Goal: Book appointment/travel/reservation

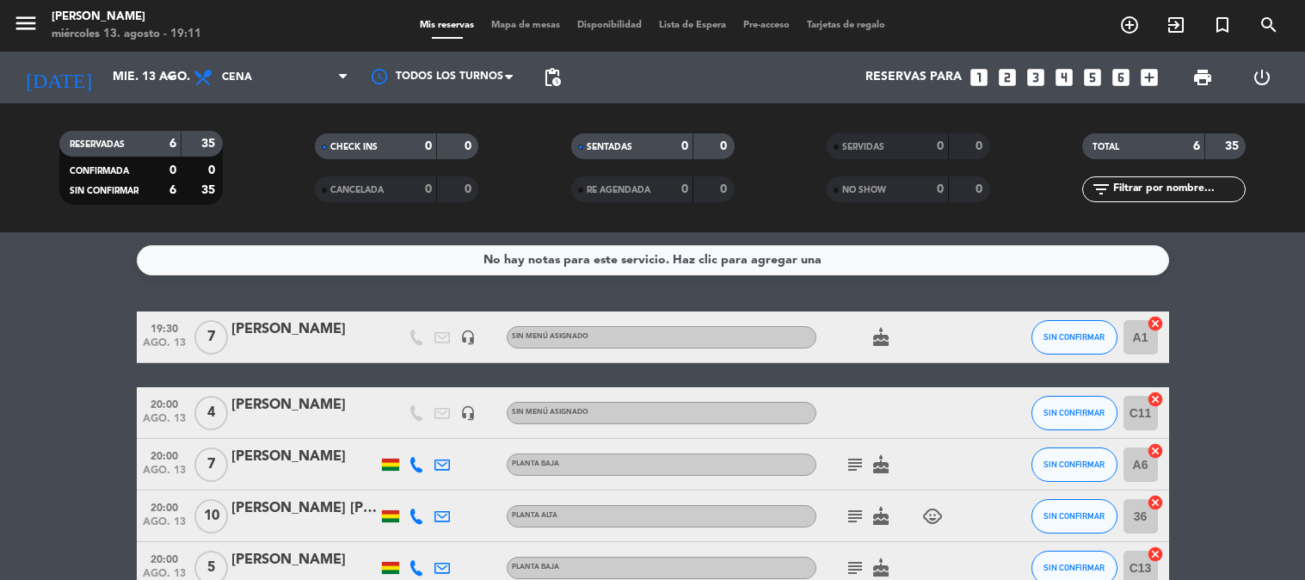
drag, startPoint x: 0, startPoint y: 0, endPoint x: 1070, endPoint y: 73, distance: 1072.7
click at [1070, 73] on icon "looks_4" at bounding box center [1064, 77] width 22 height 22
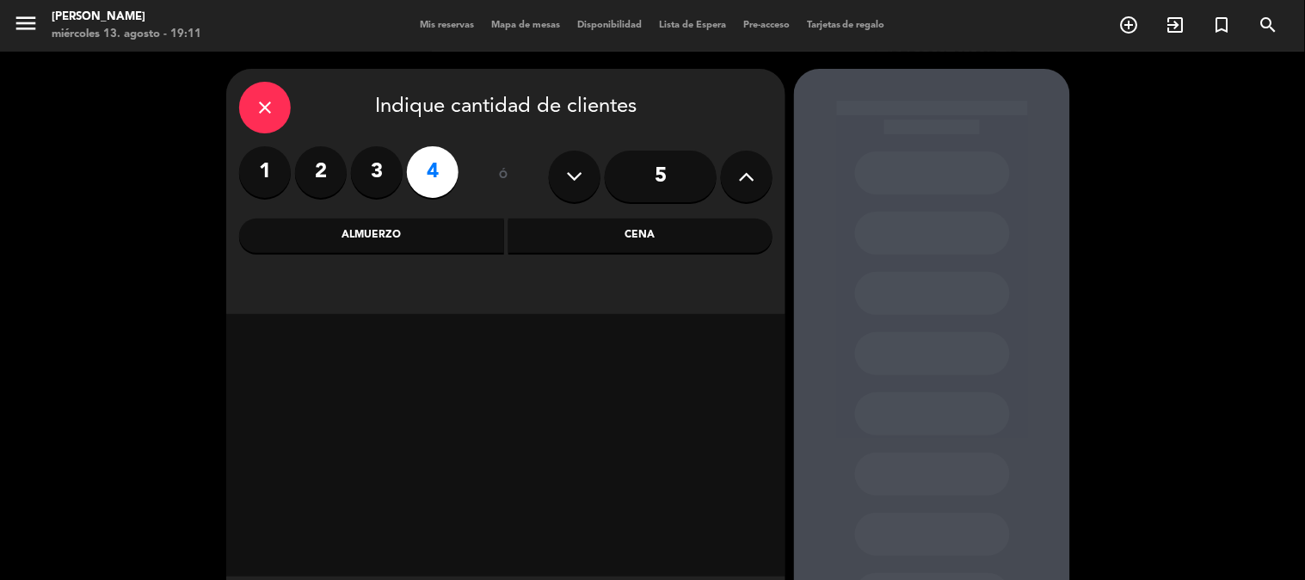
click at [657, 228] on div "Cena" at bounding box center [640, 236] width 265 height 34
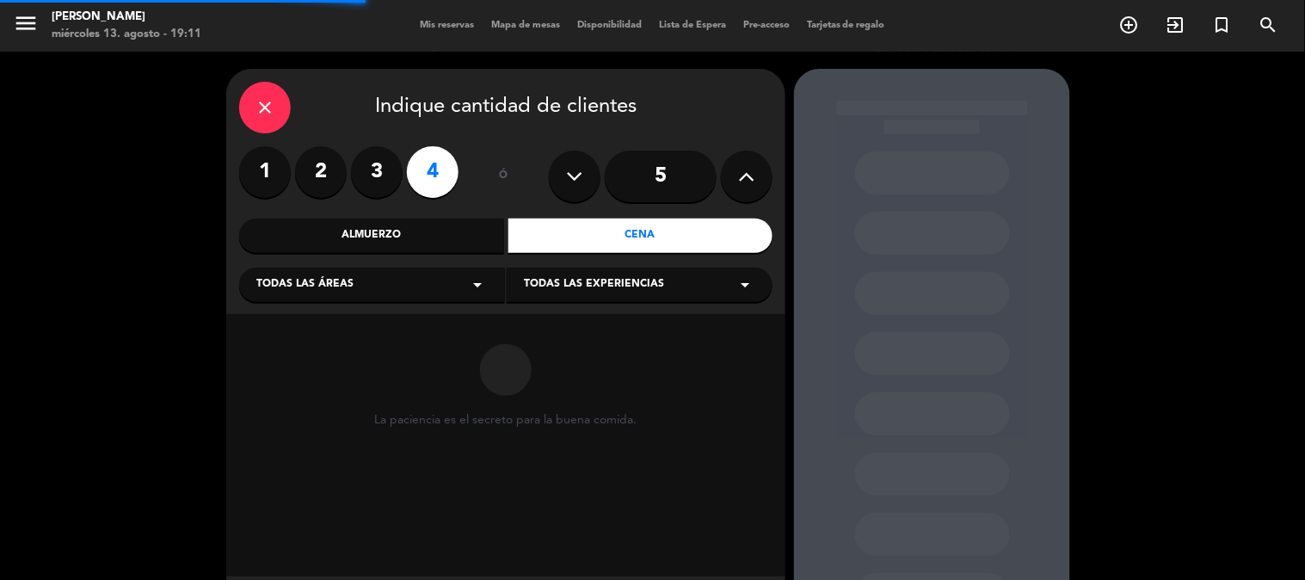
click at [371, 282] on div "Todas las áreas arrow_drop_down" at bounding box center [372, 285] width 266 height 34
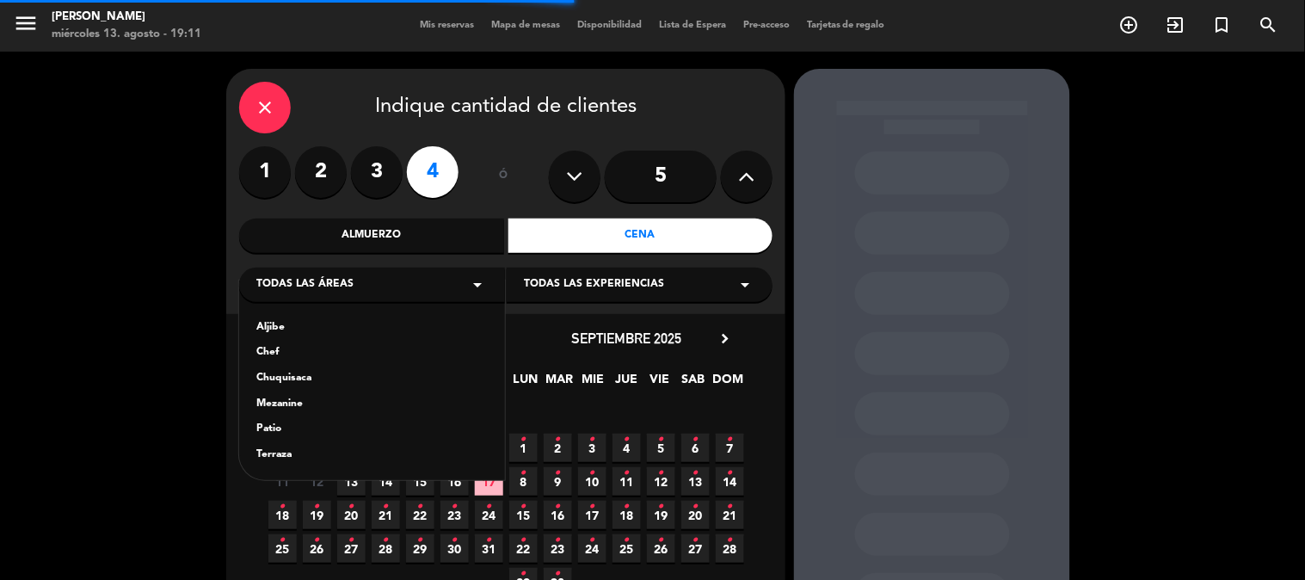
click at [272, 344] on div "Aljibe Chef Chuquisaca Mezanine Patio Terraza" at bounding box center [372, 380] width 266 height 200
click at [262, 351] on div "Chef" at bounding box center [371, 352] width 231 height 17
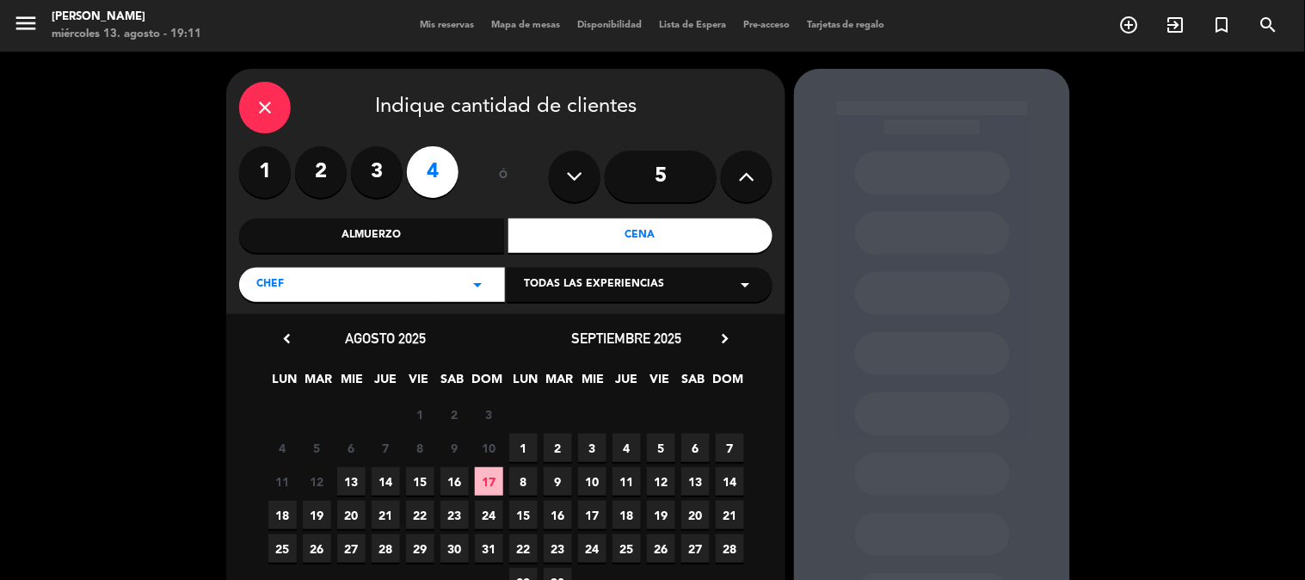
click at [357, 474] on span "13" at bounding box center [351, 481] width 28 height 28
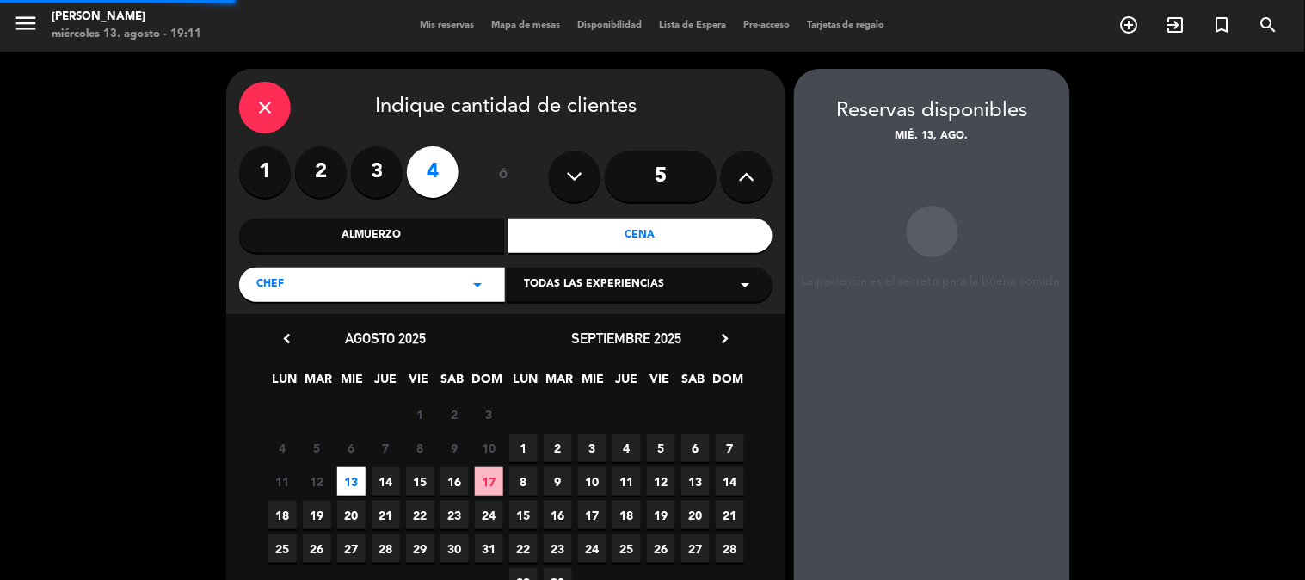
scroll to position [69, 0]
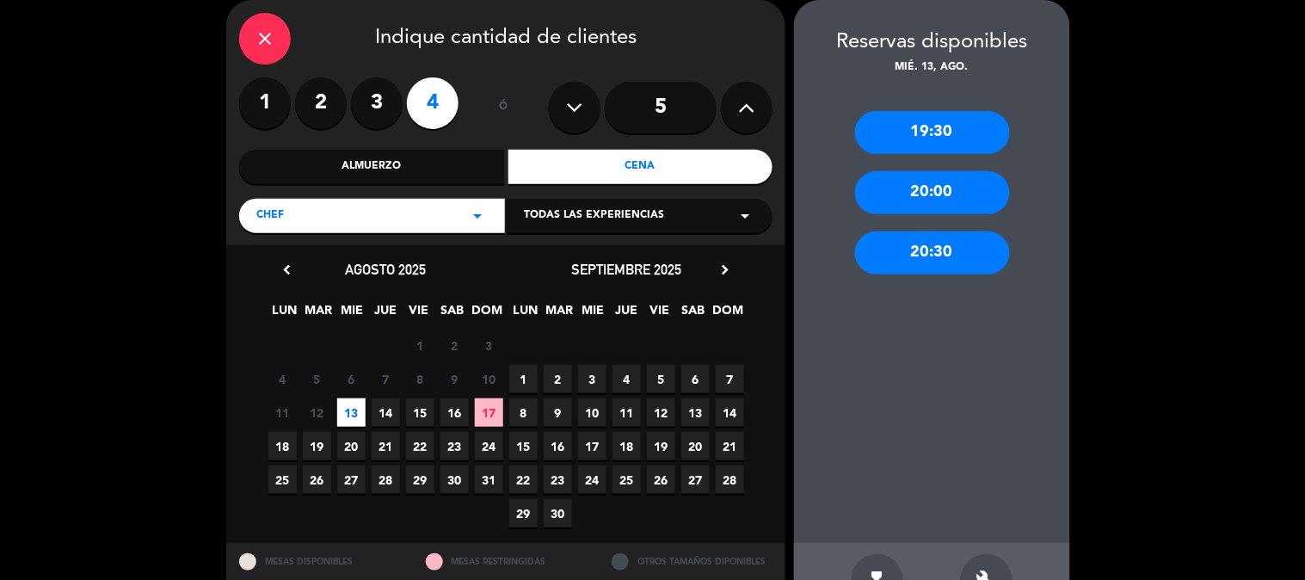
click at [941, 132] on div "19:30" at bounding box center [932, 132] width 155 height 43
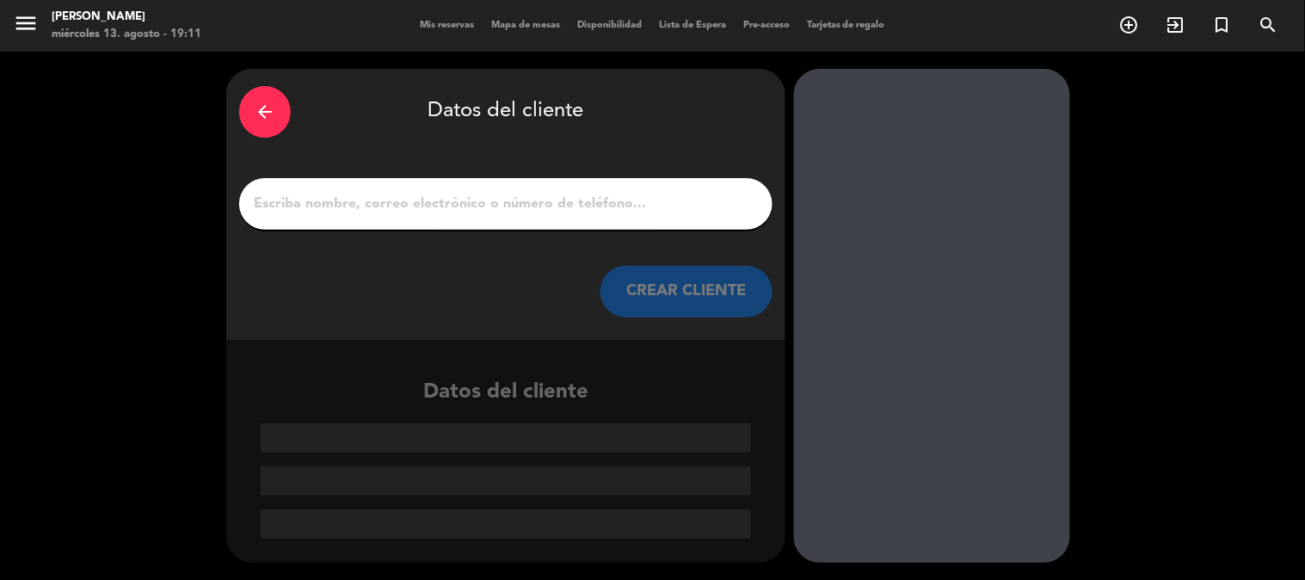
scroll to position [0, 0]
click at [456, 221] on div at bounding box center [505, 204] width 533 height 52
click at [460, 208] on input "1" at bounding box center [506, 204] width 508 height 24
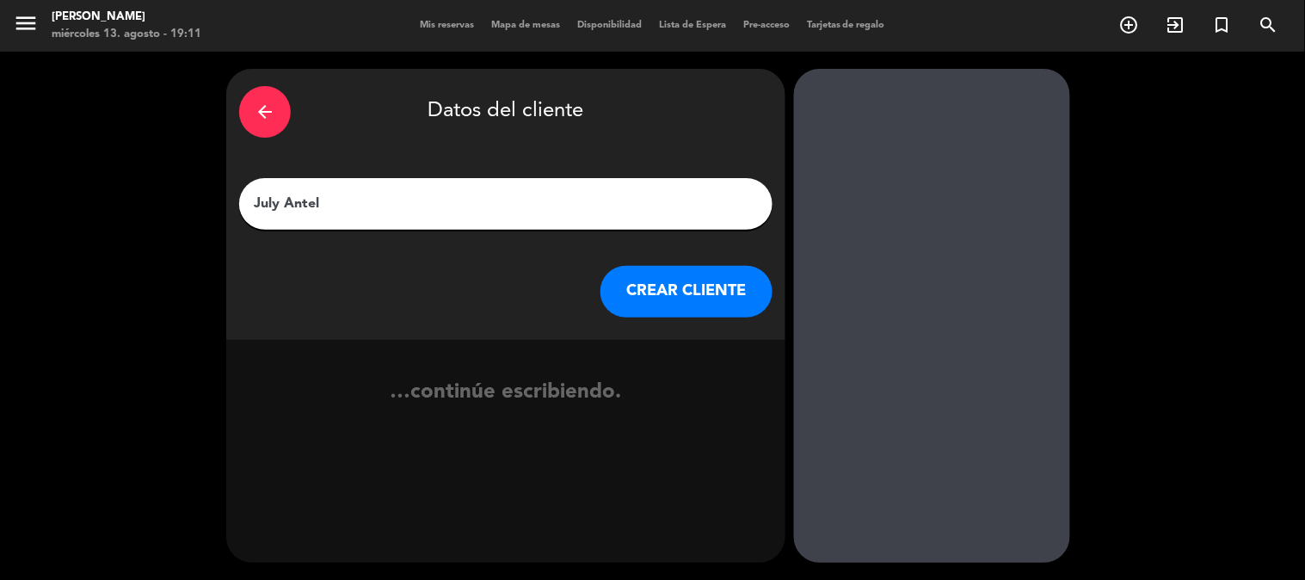
type input "July [PERSON_NAME]"
click at [681, 303] on button "CREAR CLIENTE" at bounding box center [686, 292] width 172 height 52
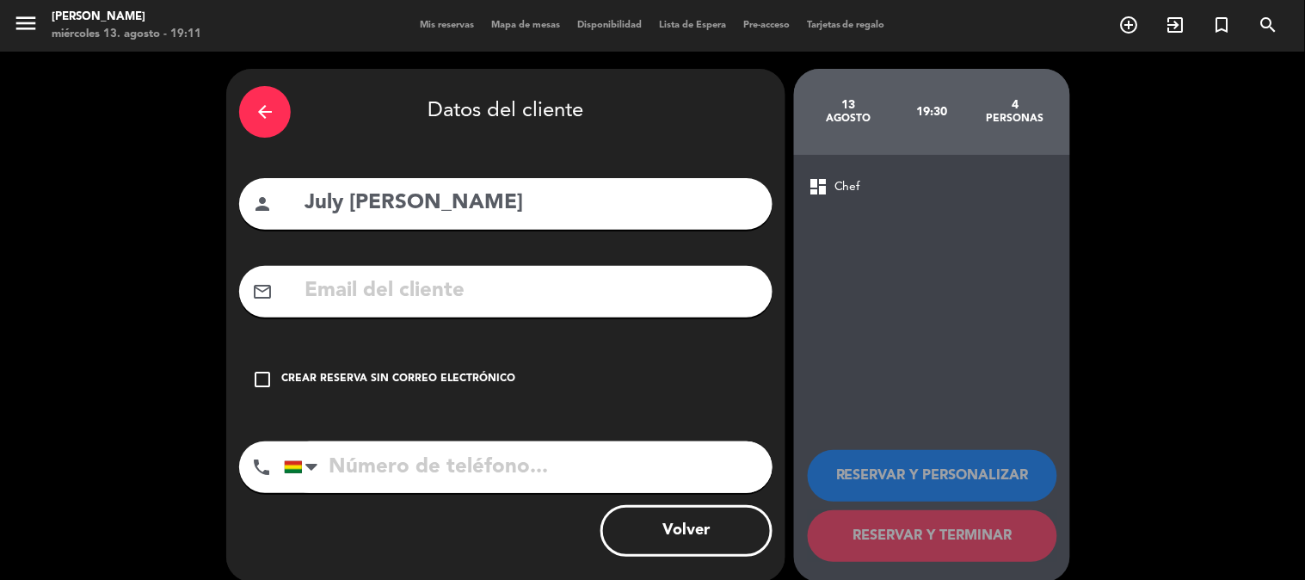
click at [445, 358] on div "check_box_outline_blank Crear reserva sin correo electrónico" at bounding box center [505, 380] width 533 height 52
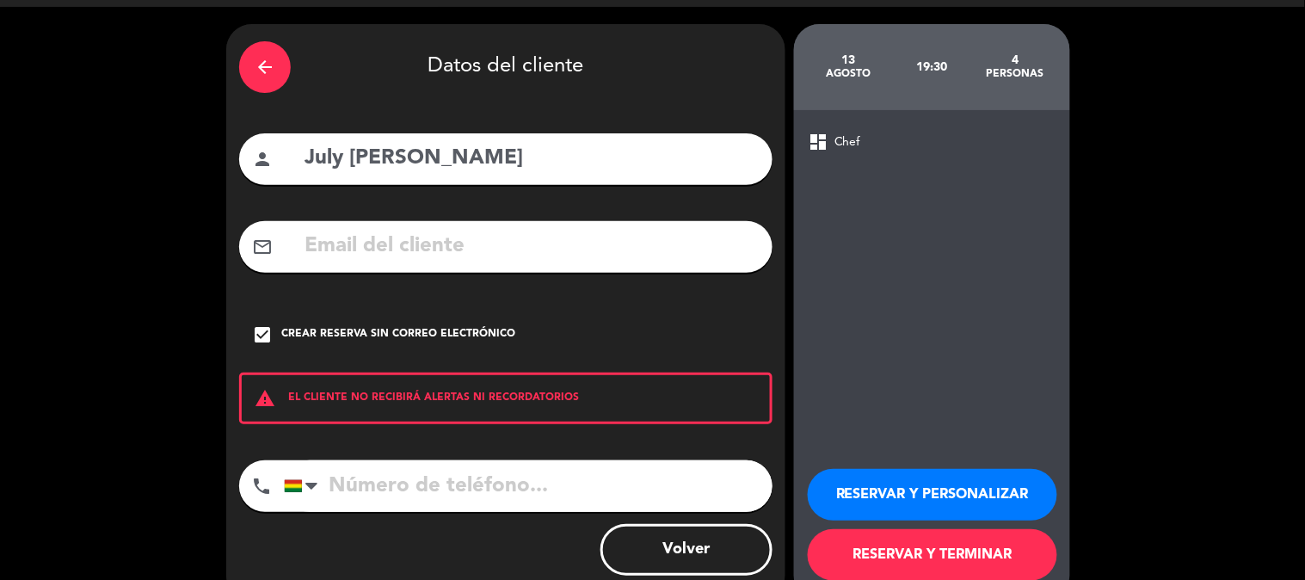
scroll to position [83, 0]
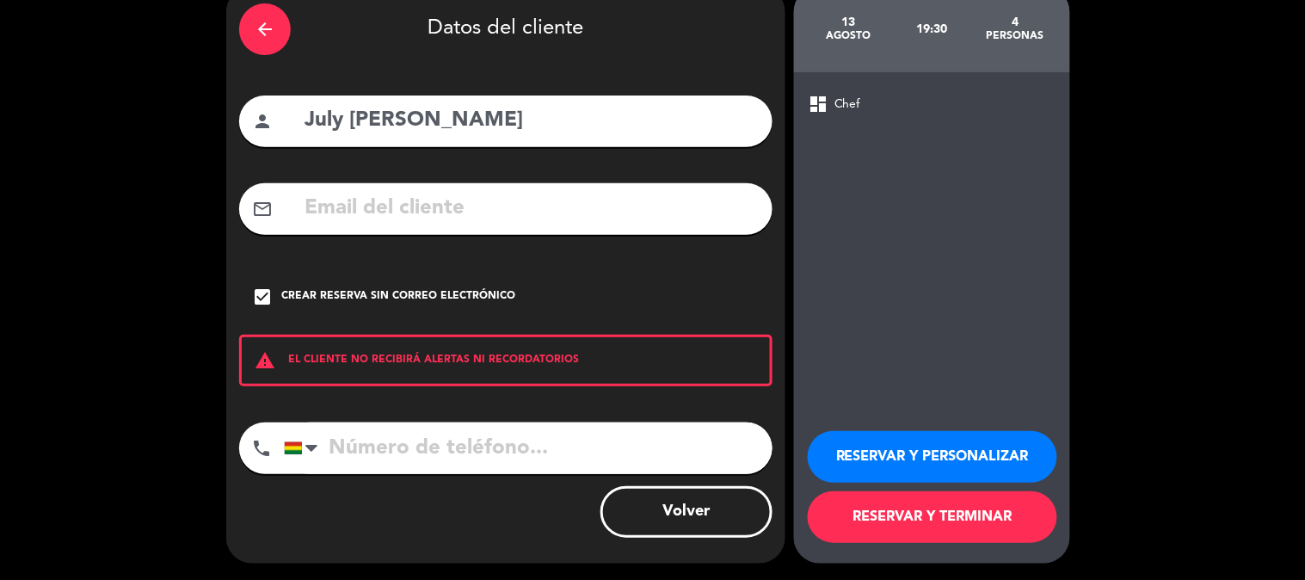
click at [969, 521] on button "RESERVAR Y TERMINAR" at bounding box center [932, 517] width 249 height 52
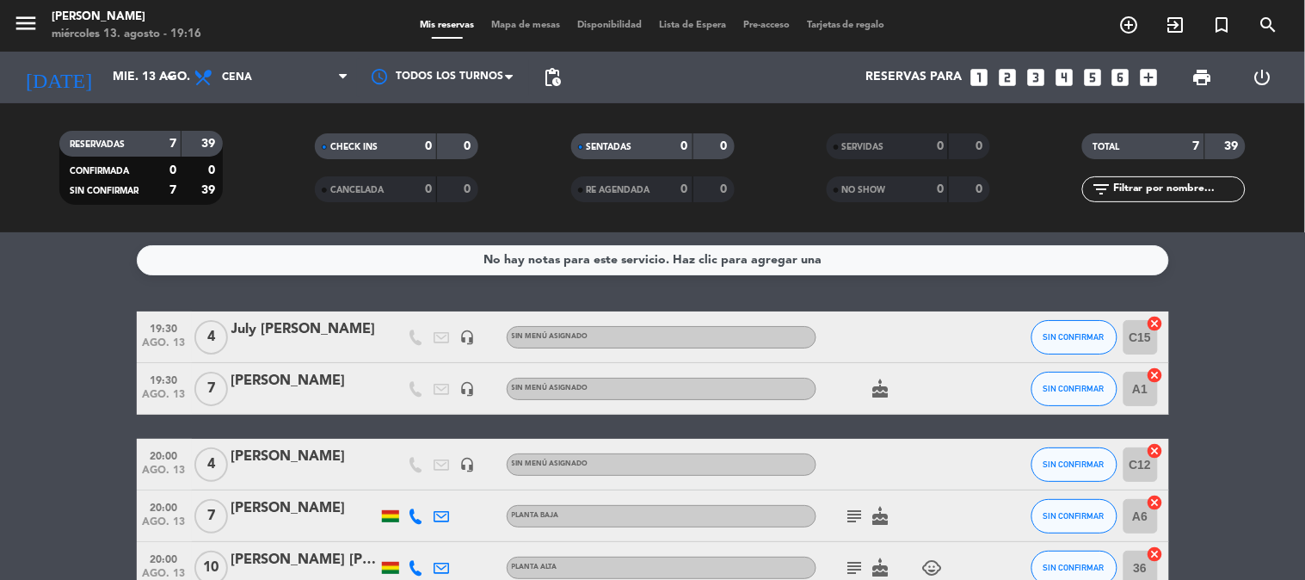
click at [1198, 364] on bookings-row "19:30 ago. 13 [DATE] [PERSON_NAME] headset_mic Sin menú asignado SIN CONFIRMAR …" at bounding box center [652, 516] width 1305 height 410
click at [1240, 359] on bookings-row "19:30 ago. 13 [DATE] [PERSON_NAME] headset_mic Sin menú asignado SIN CONFIRMAR …" at bounding box center [652, 516] width 1305 height 410
click at [1263, 406] on bookings-row "19:30 ago. 13 [DATE] [PERSON_NAME] headset_mic Sin menú asignado SIN CONFIRMAR …" at bounding box center [652, 516] width 1305 height 410
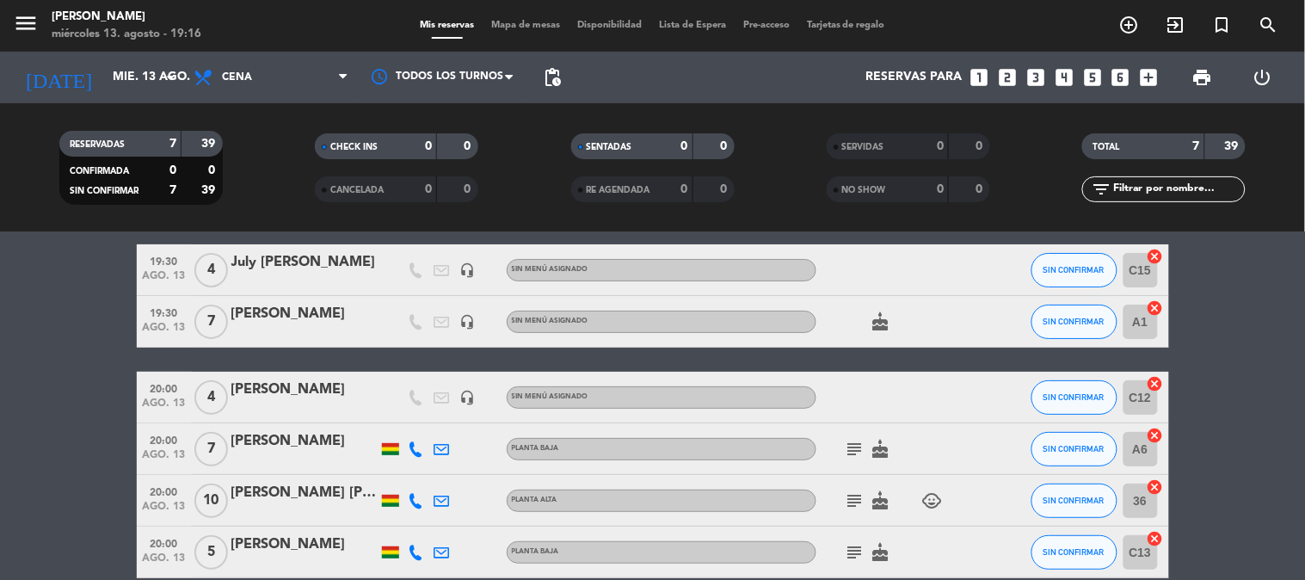
scroll to position [66, 0]
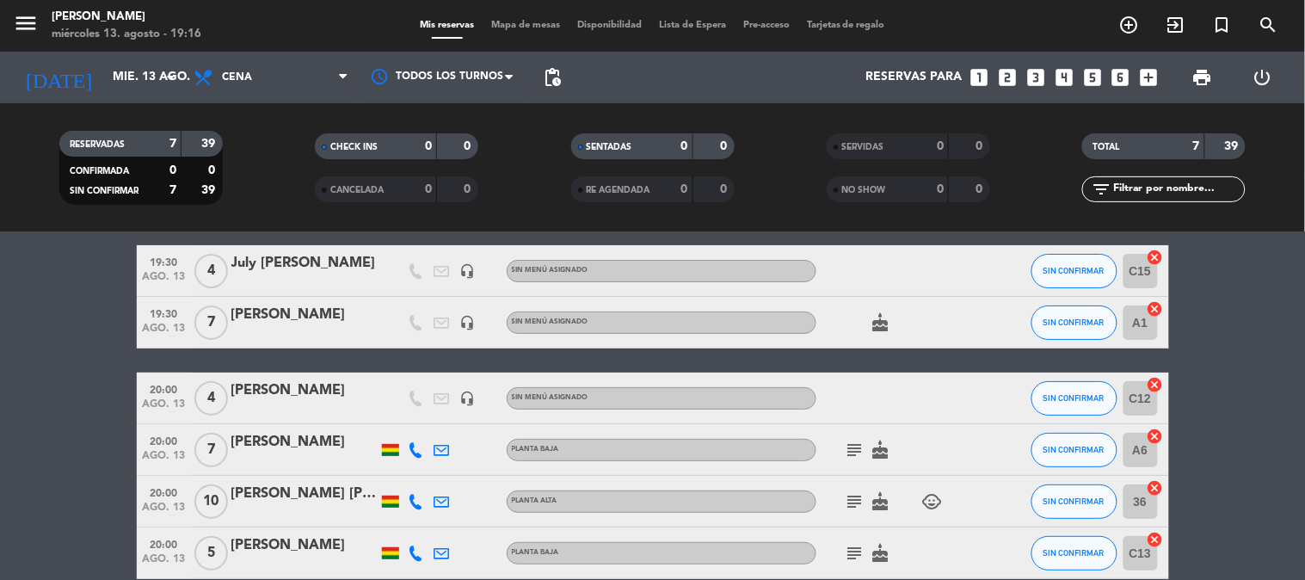
click at [1155, 305] on icon "cancel" at bounding box center [1155, 308] width 17 height 17
click at [1145, 319] on icon "border_all" at bounding box center [1143, 322] width 21 height 21
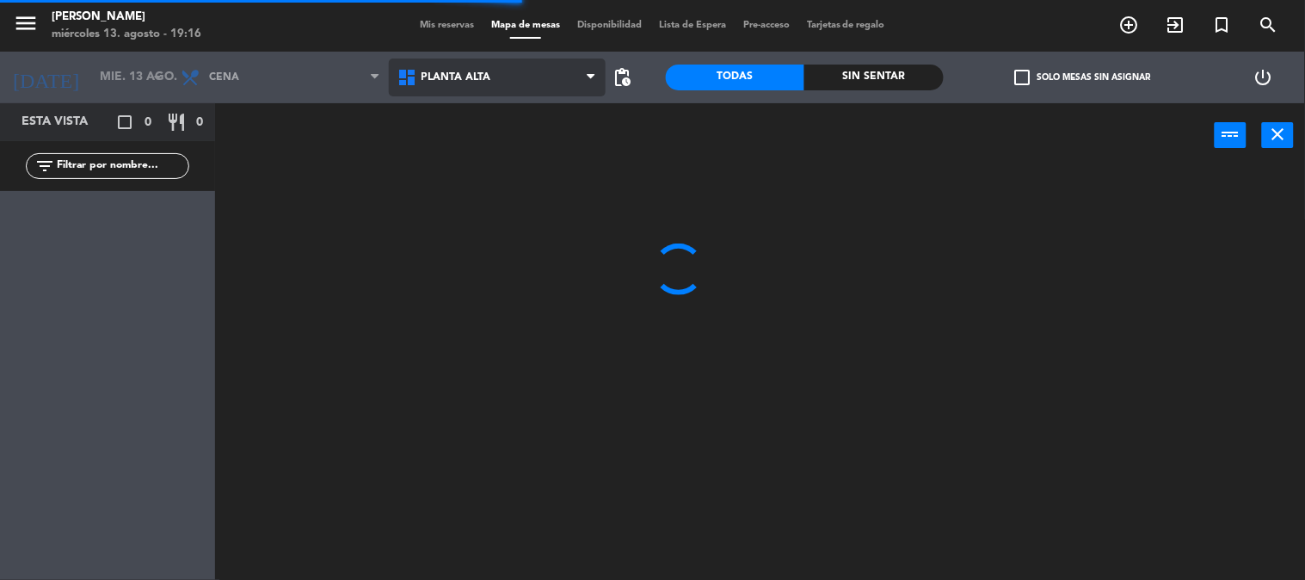
click at [460, 89] on span "Planta alta" at bounding box center [497, 78] width 217 height 38
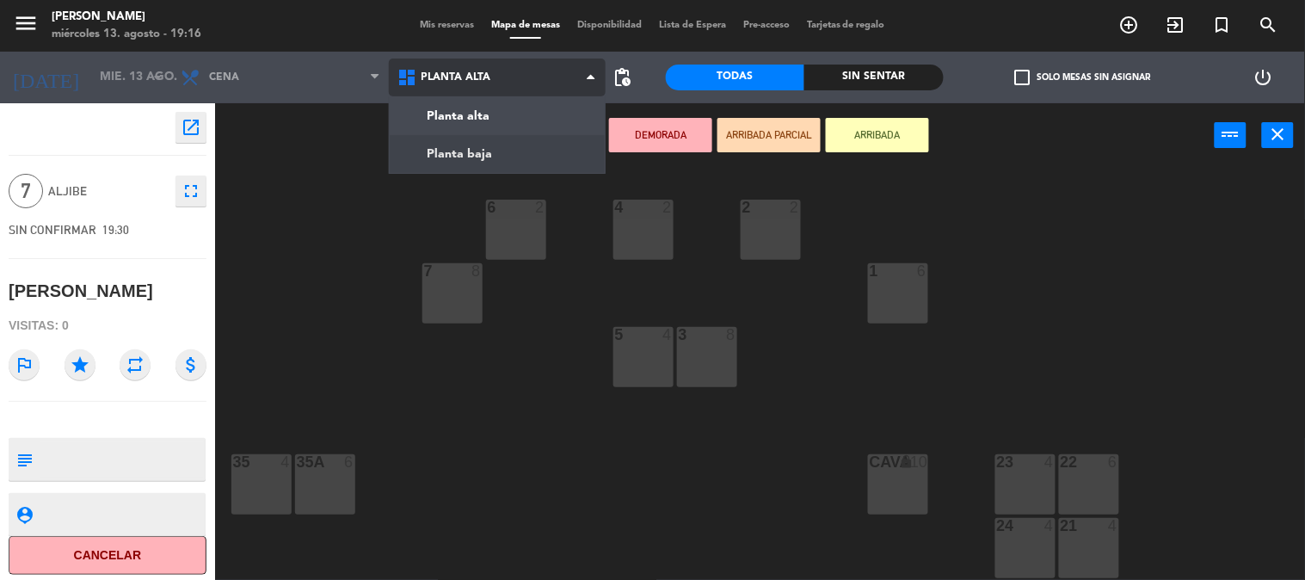
click at [453, 156] on ng-component "menu [PERSON_NAME] miércoles 13. agosto - 19:16 Mis reservas Mapa de mesas Disp…" at bounding box center [652, 290] width 1305 height 581
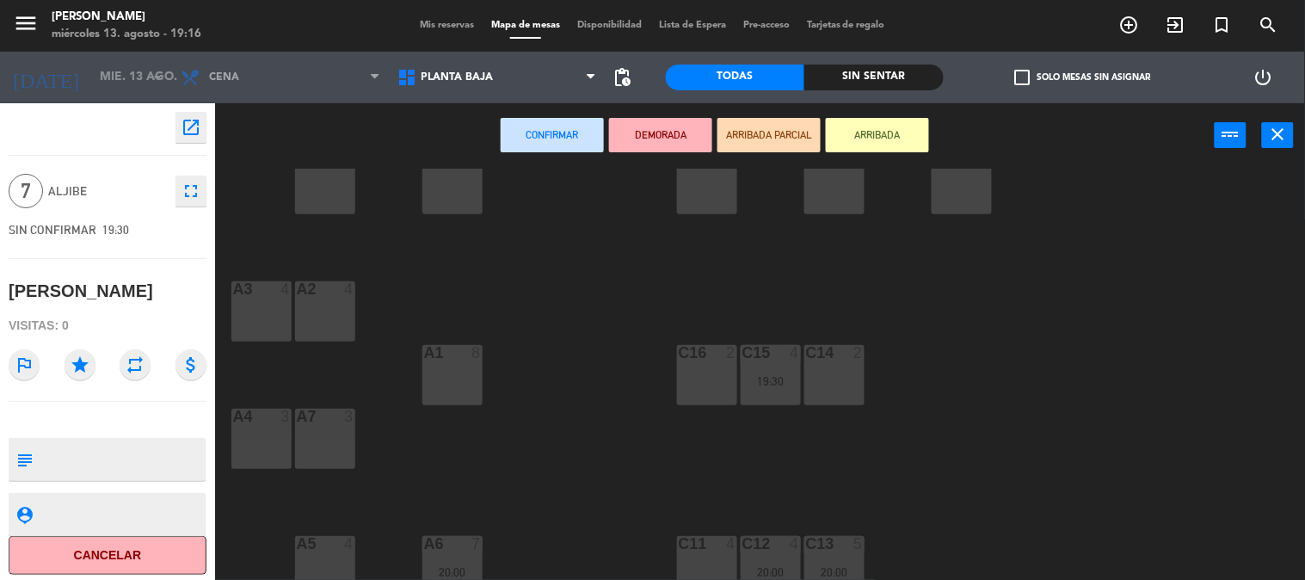
scroll to position [187, 0]
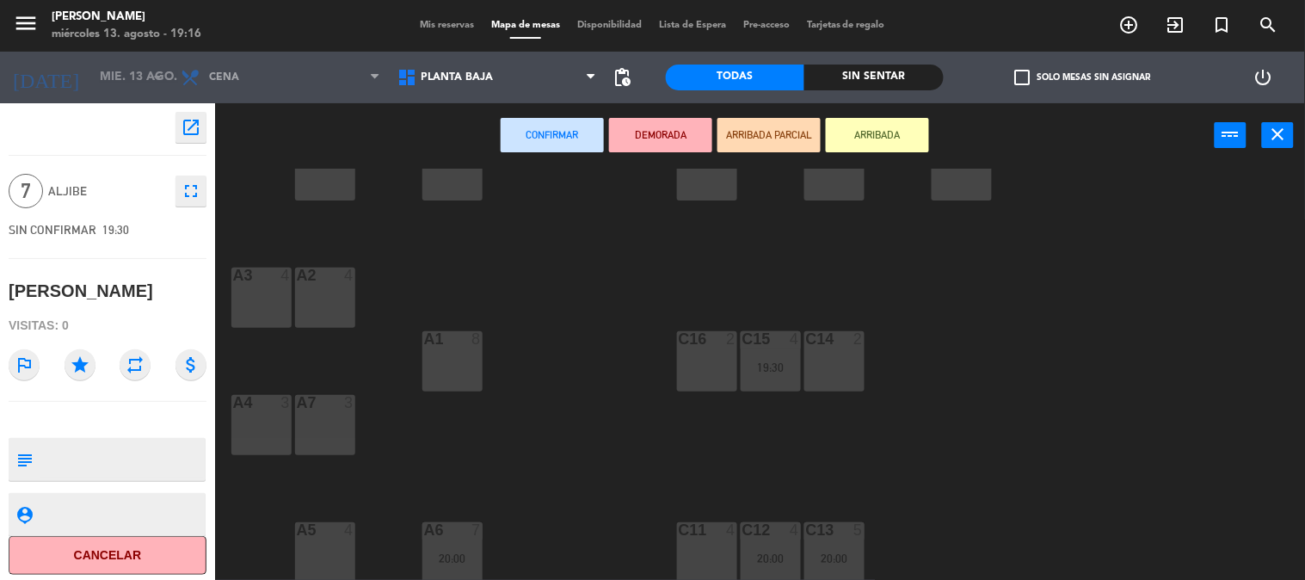
click at [244, 299] on div "A3 4" at bounding box center [261, 298] width 60 height 60
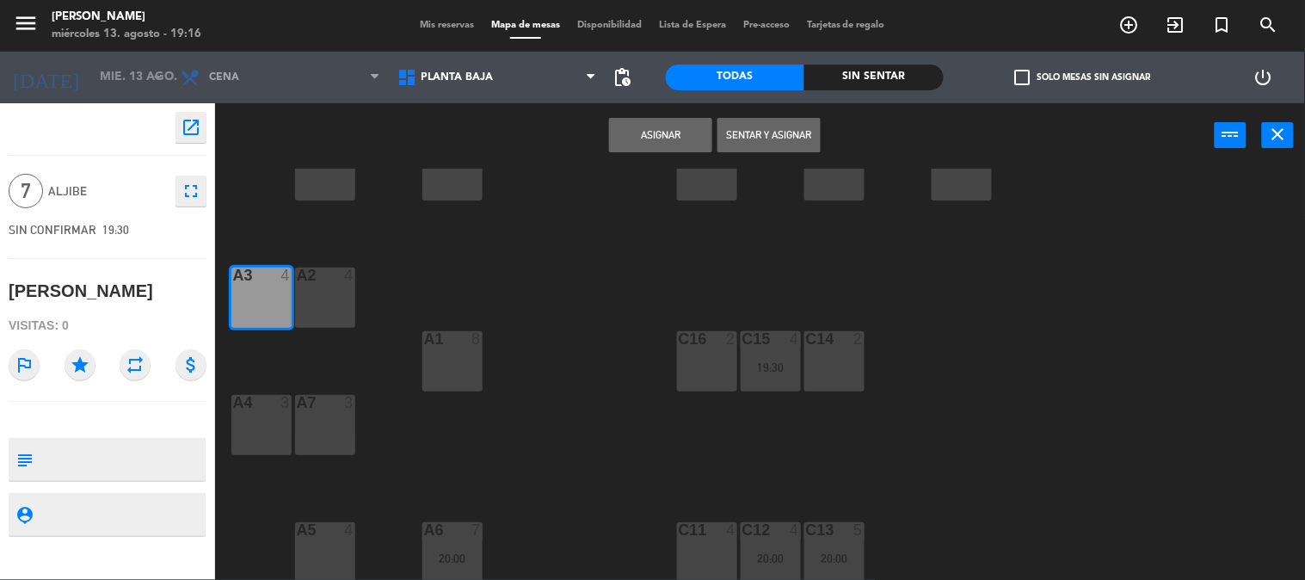
click at [315, 299] on div "A2 4" at bounding box center [325, 298] width 60 height 60
click at [626, 141] on button "Asignar" at bounding box center [660, 135] width 103 height 34
